Goal: Task Accomplishment & Management: Complete application form

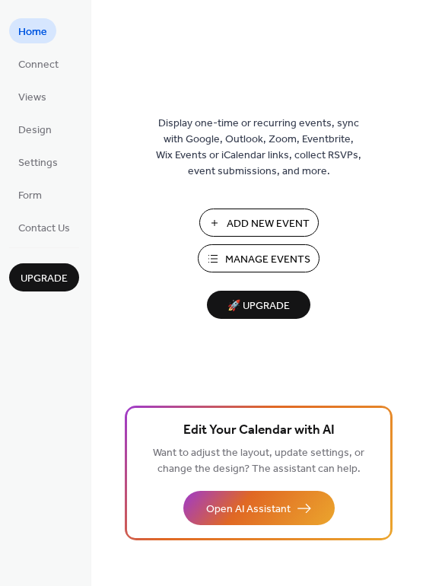
click at [252, 218] on span "Add New Event" at bounding box center [268, 224] width 83 height 16
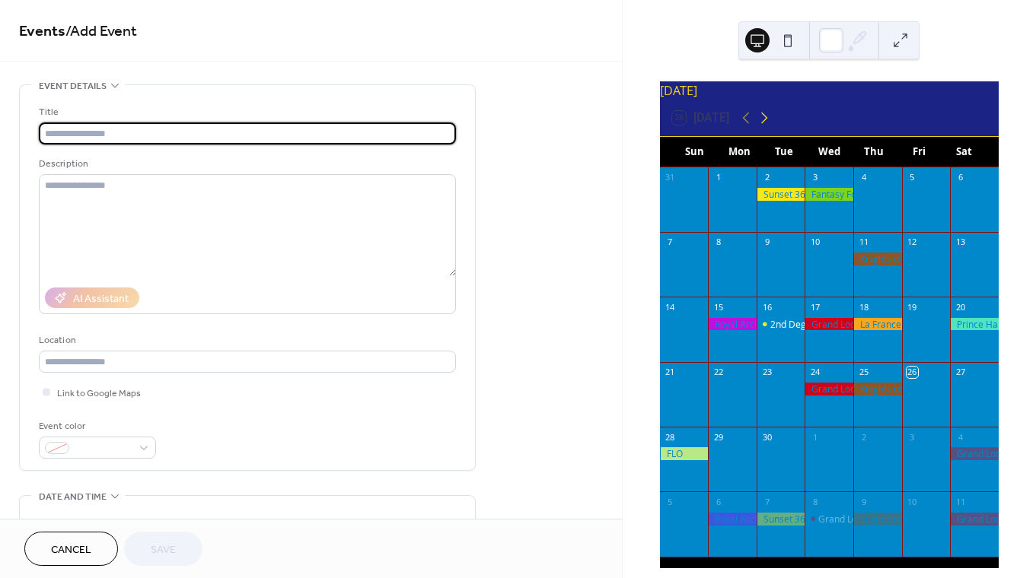
click at [764, 123] on icon at bounding box center [764, 118] width 18 height 18
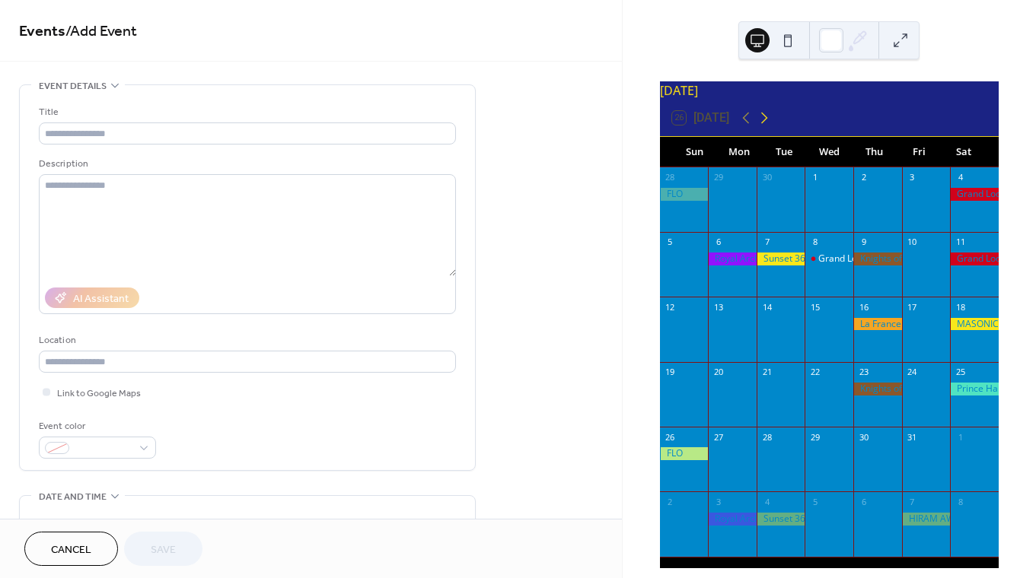
click at [764, 123] on icon at bounding box center [764, 118] width 18 height 18
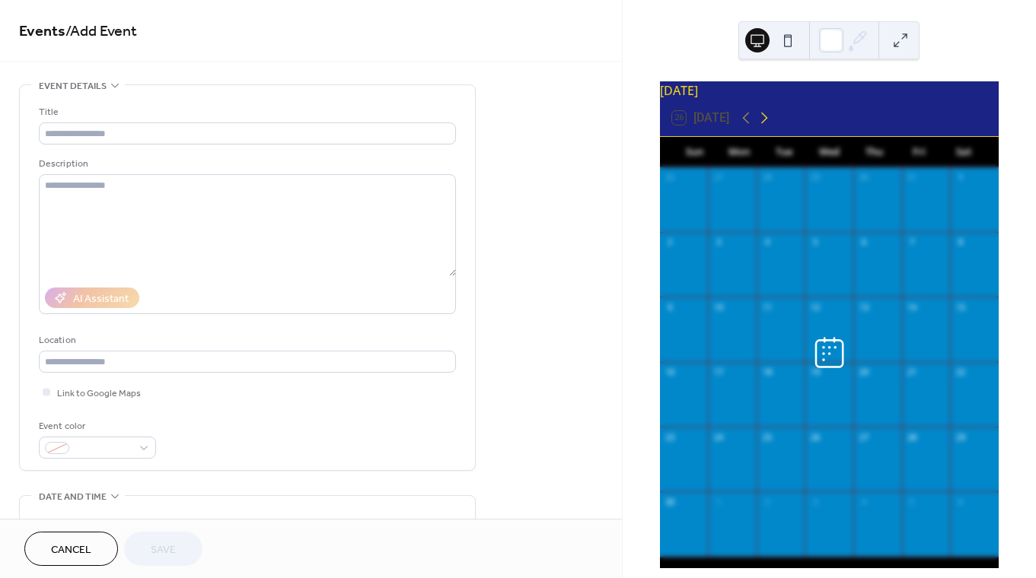
click at [764, 123] on icon at bounding box center [764, 118] width 18 height 18
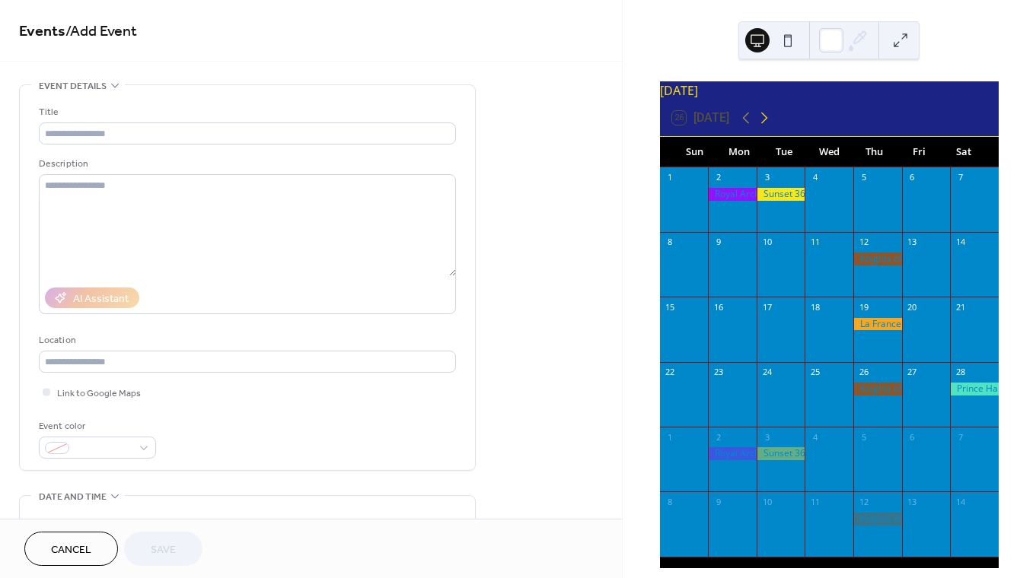
click at [764, 123] on icon at bounding box center [764, 118] width 18 height 18
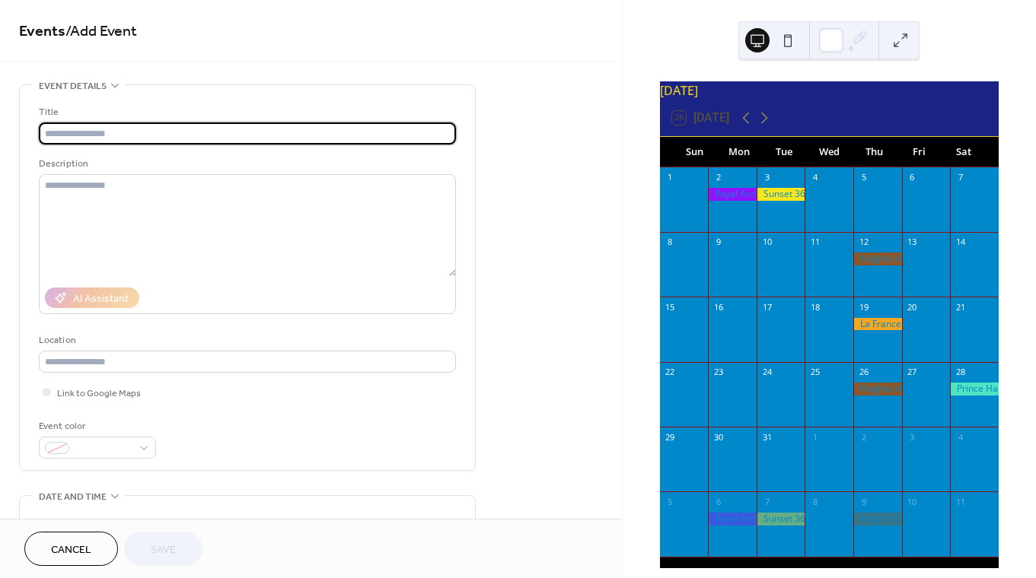
click at [176, 136] on input "text" at bounding box center [247, 134] width 417 height 22
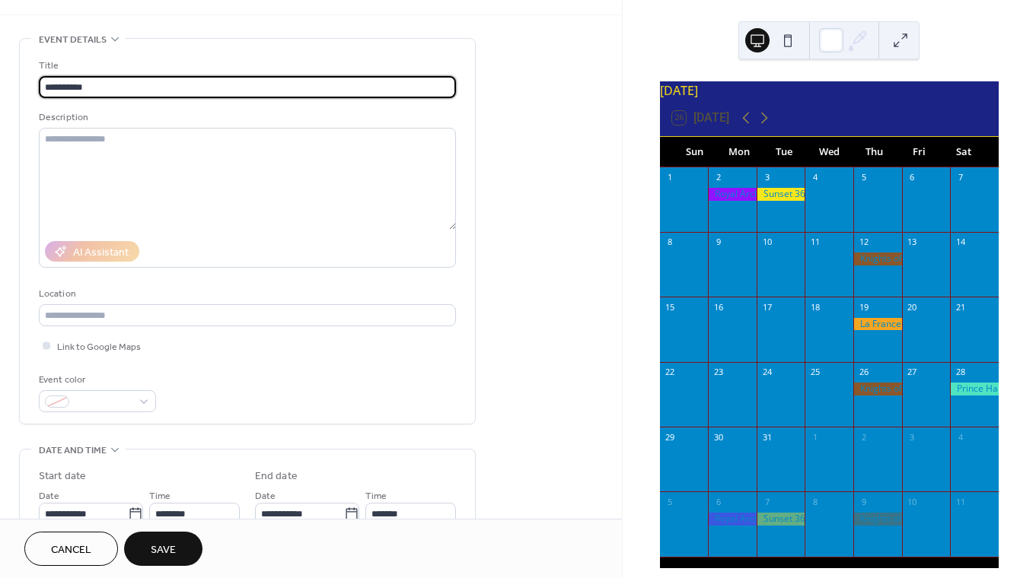
scroll to position [47, 0]
type input "**********"
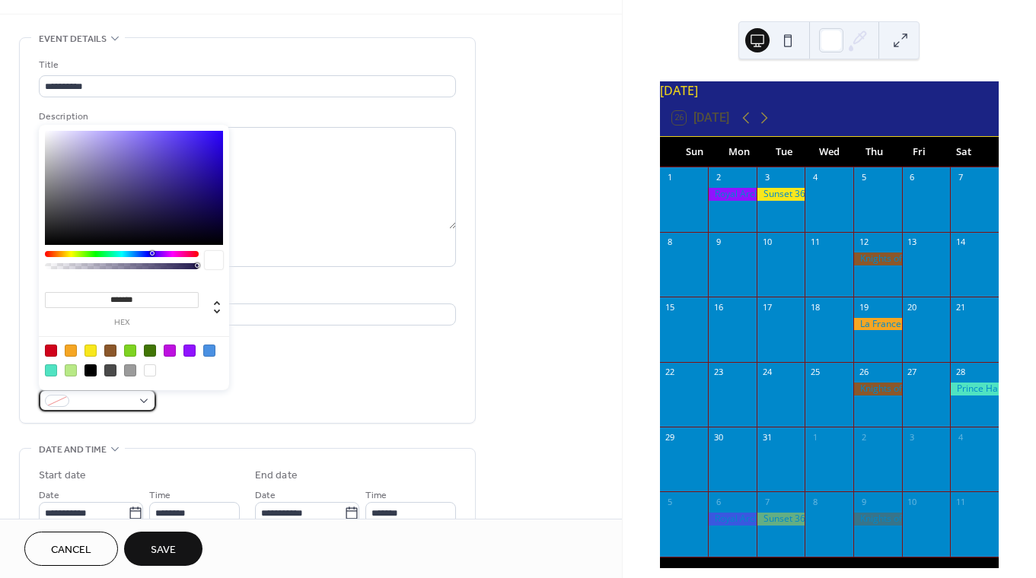
click at [139, 397] on div at bounding box center [97, 401] width 117 height 22
click at [128, 346] on div at bounding box center [130, 351] width 12 height 12
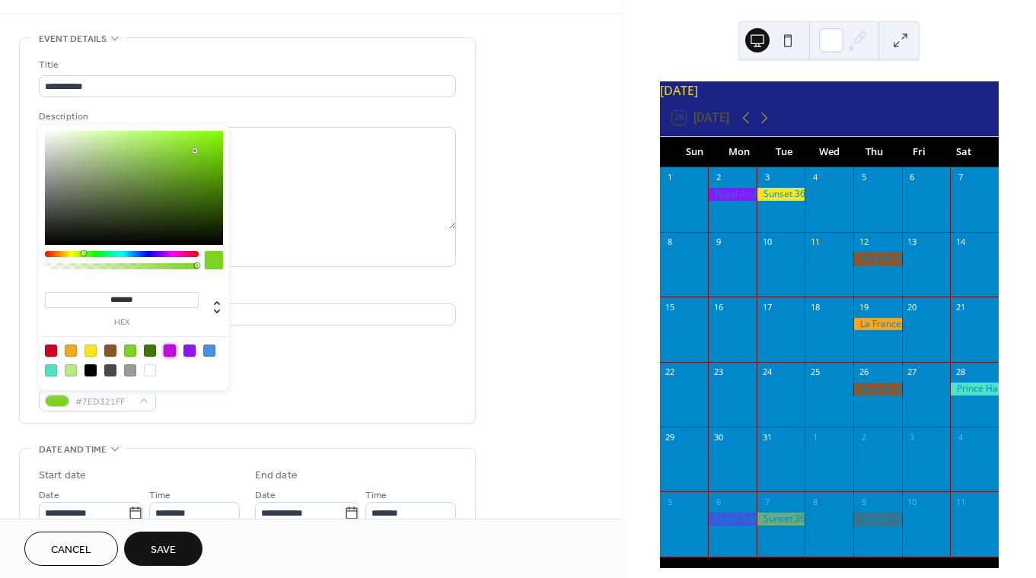
click at [171, 349] on div at bounding box center [170, 351] width 12 height 12
type input "*******"
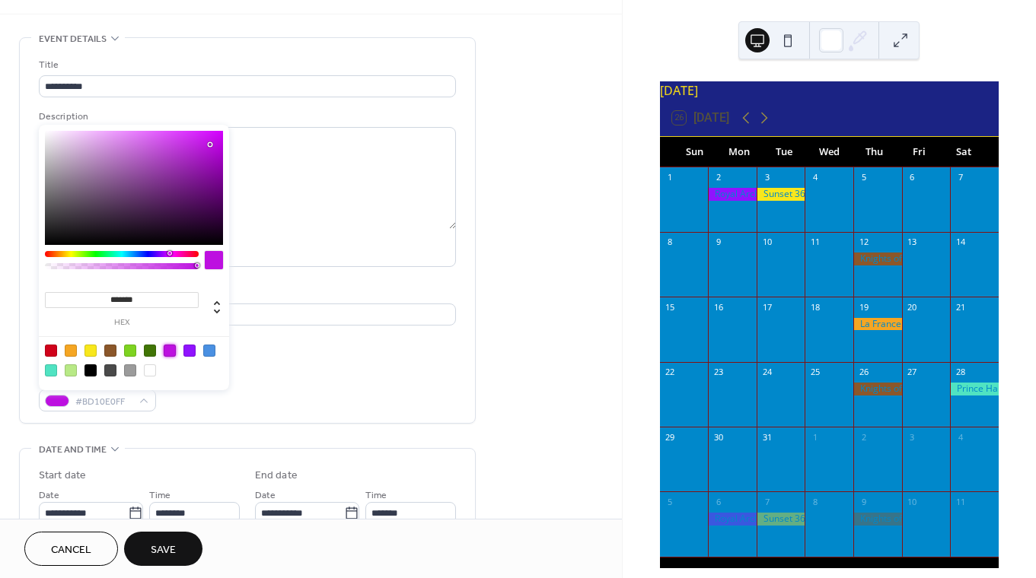
click at [250, 376] on div "Event color #BD10E0FF" at bounding box center [247, 391] width 417 height 40
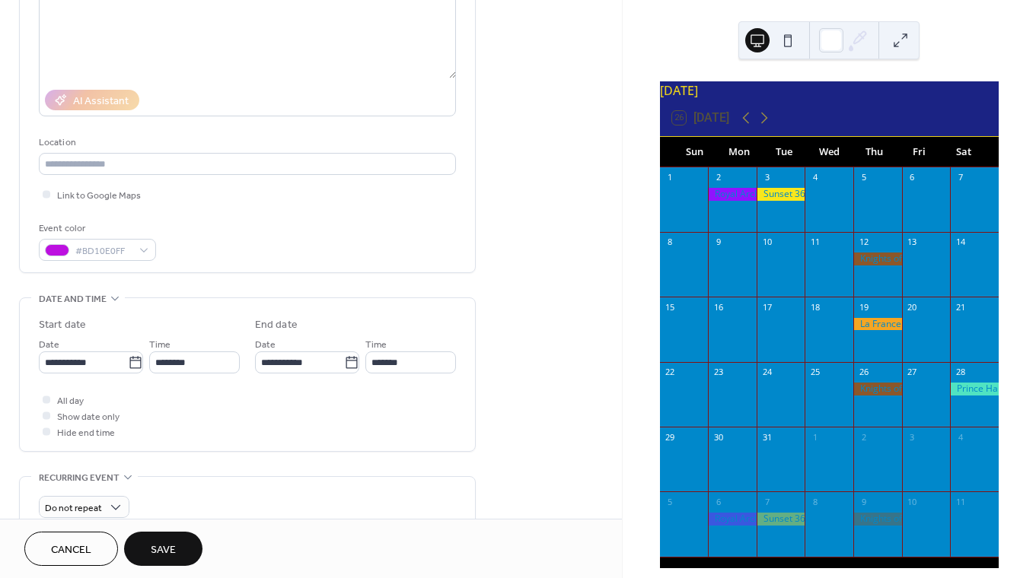
scroll to position [265, 0]
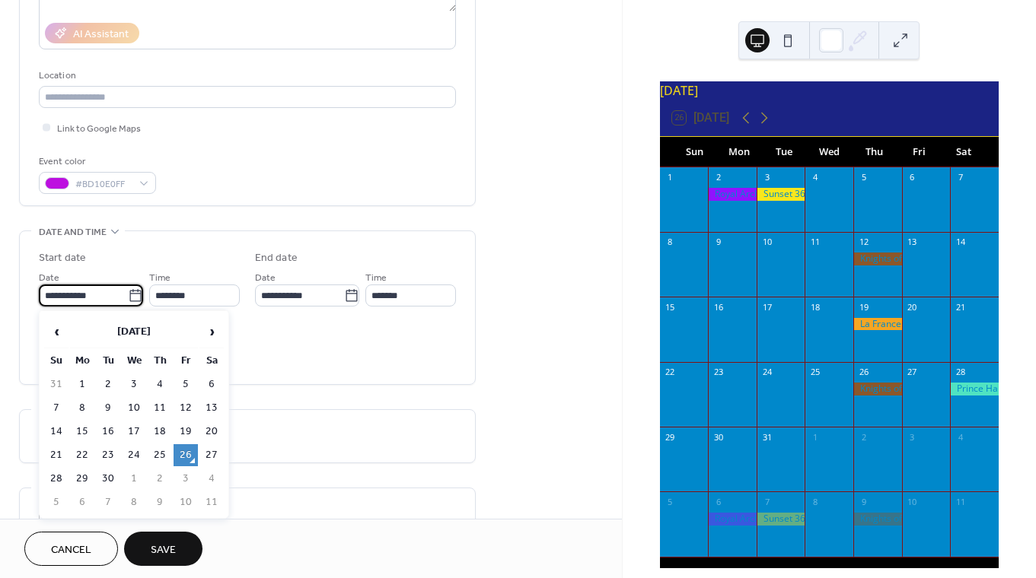
click at [70, 292] on input "**********" at bounding box center [83, 296] width 89 height 22
click at [220, 328] on span "›" at bounding box center [211, 332] width 23 height 30
click at [220, 329] on span "›" at bounding box center [211, 332] width 23 height 30
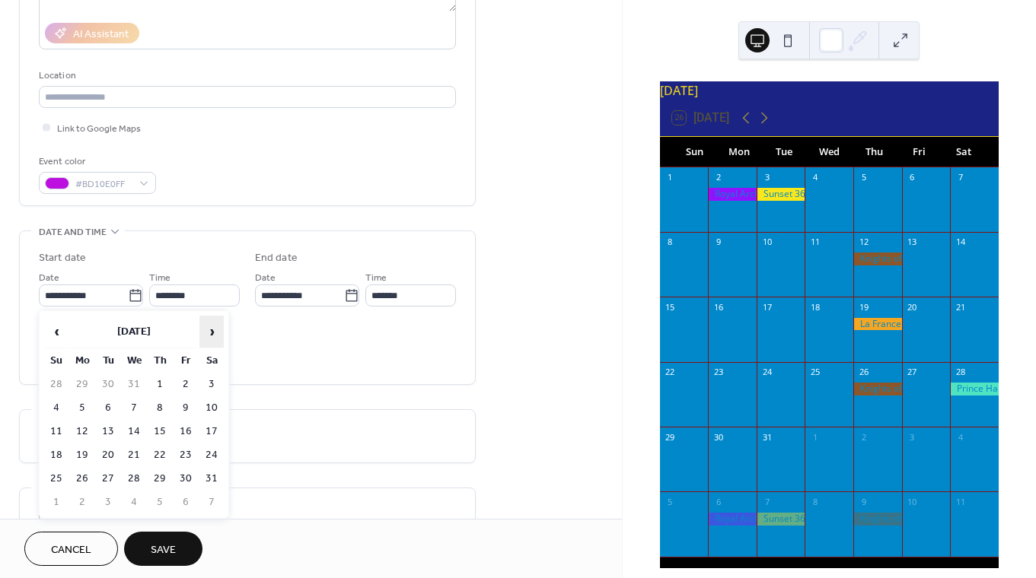
click at [220, 329] on span "›" at bounding box center [211, 332] width 23 height 30
click at [56, 479] on td "22" at bounding box center [56, 479] width 24 height 22
type input "**********"
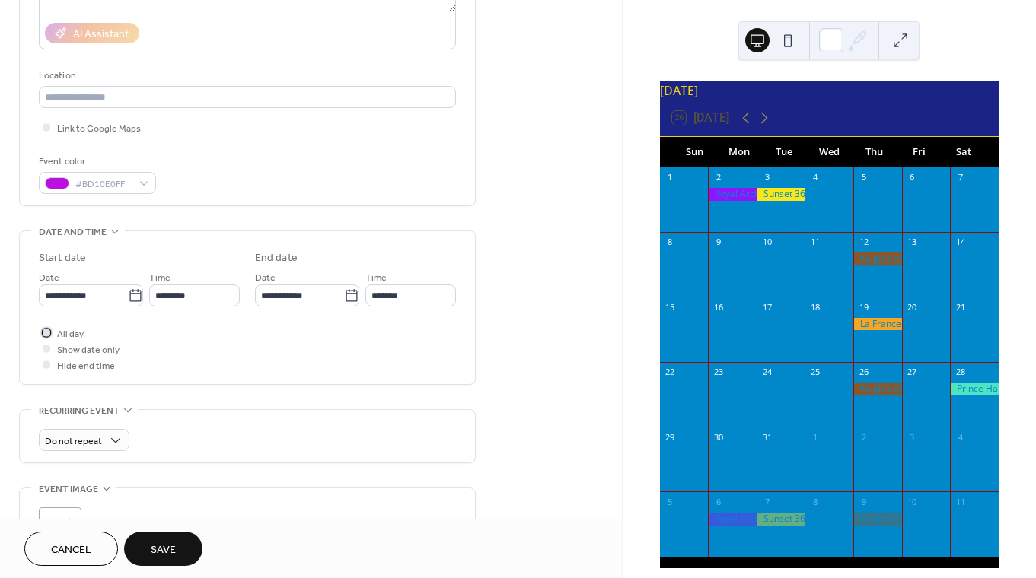
click at [46, 334] on div at bounding box center [47, 333] width 8 height 8
click at [167, 552] on span "Save" at bounding box center [163, 551] width 25 height 16
